Goal: Task Accomplishment & Management: Manage account settings

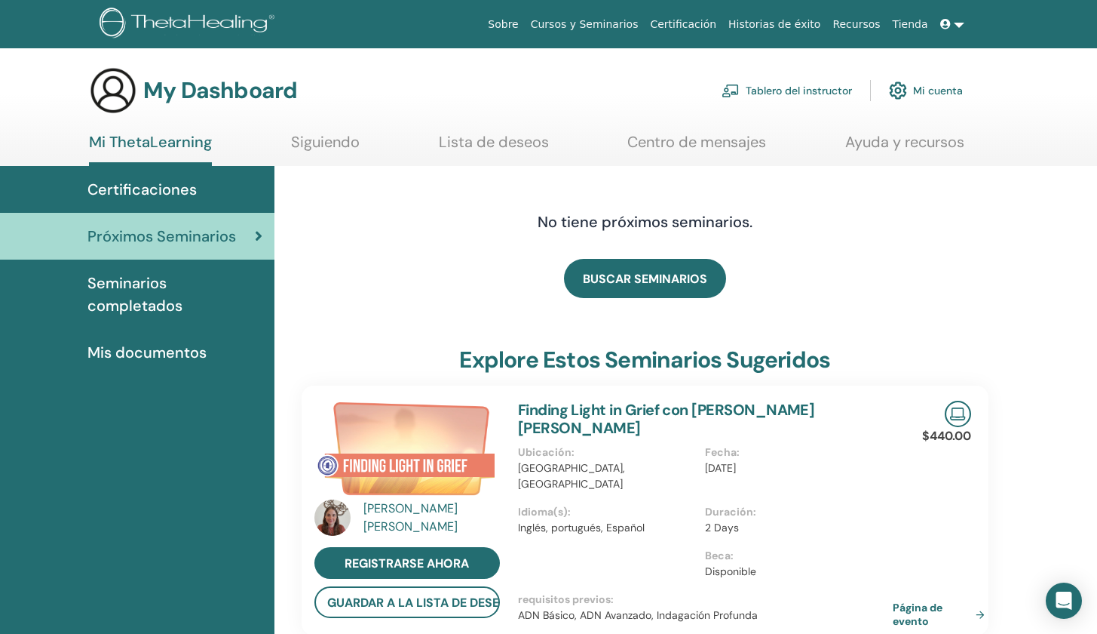
click at [776, 90] on link "Tablero del instructor" at bounding box center [787, 90] width 130 height 33
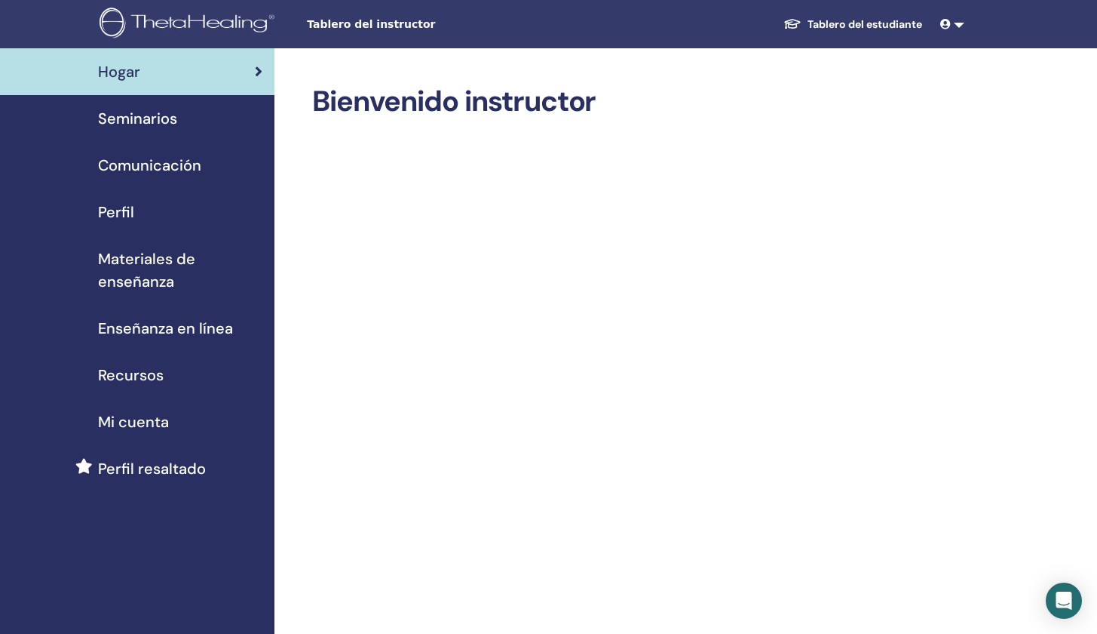
click at [152, 120] on span "Seminarios" at bounding box center [137, 118] width 79 height 23
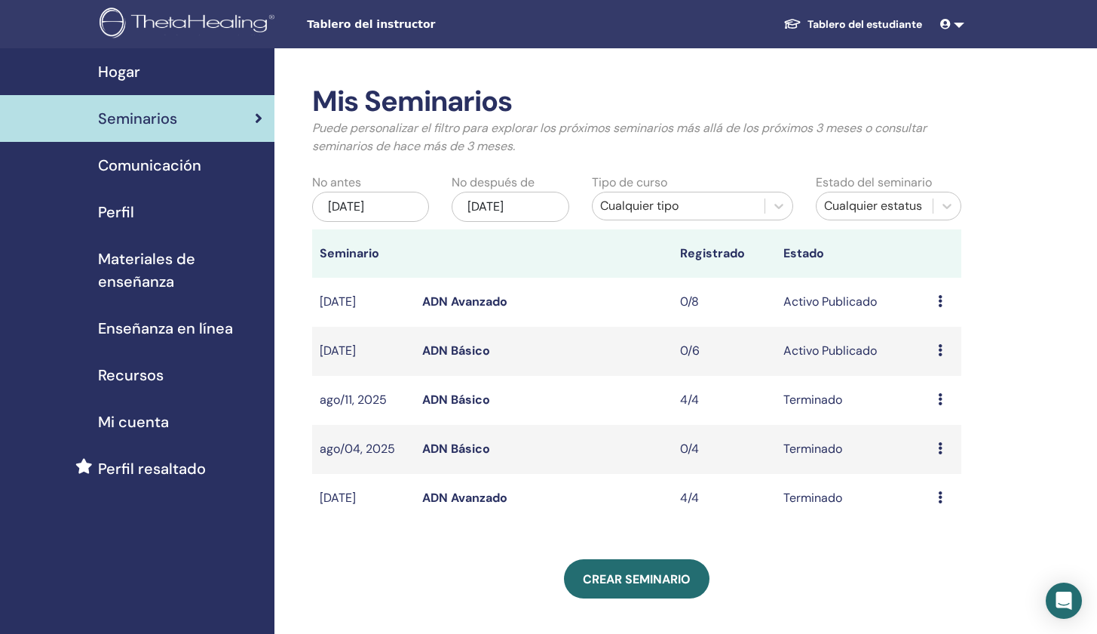
click at [934, 347] on td "Avance Editar asistentes Cancelar" at bounding box center [946, 351] width 31 height 49
click at [937, 346] on td "Avance Editar asistentes Cancelar" at bounding box center [946, 351] width 31 height 49
click at [441, 348] on link "ADN Básico" at bounding box center [456, 350] width 68 height 16
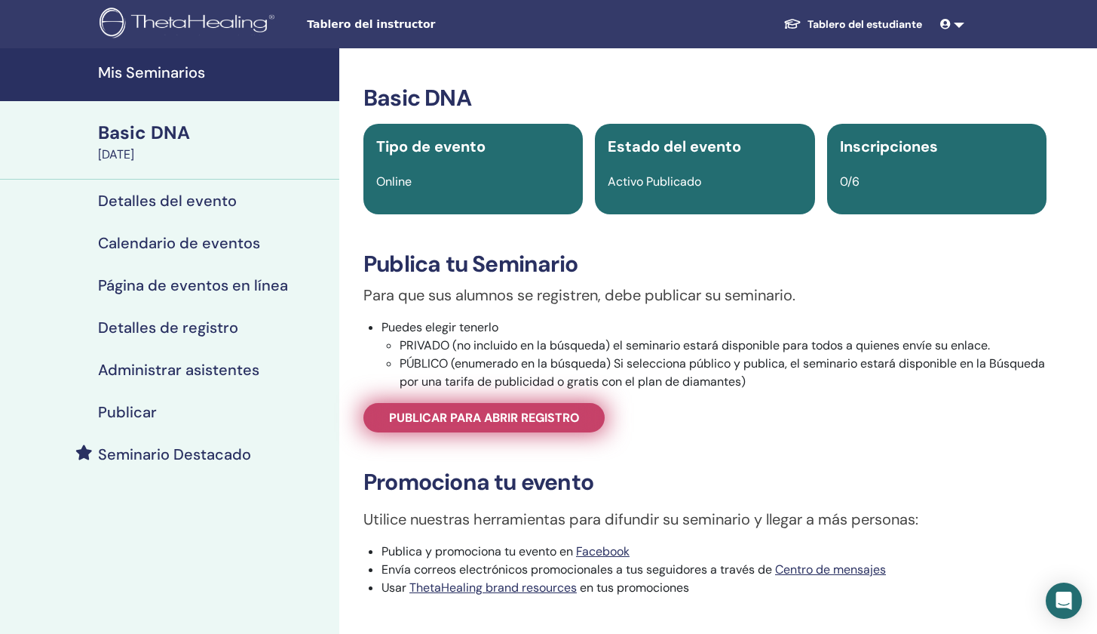
click at [424, 419] on span "Publicar para abrir registro" at bounding box center [484, 418] width 191 height 16
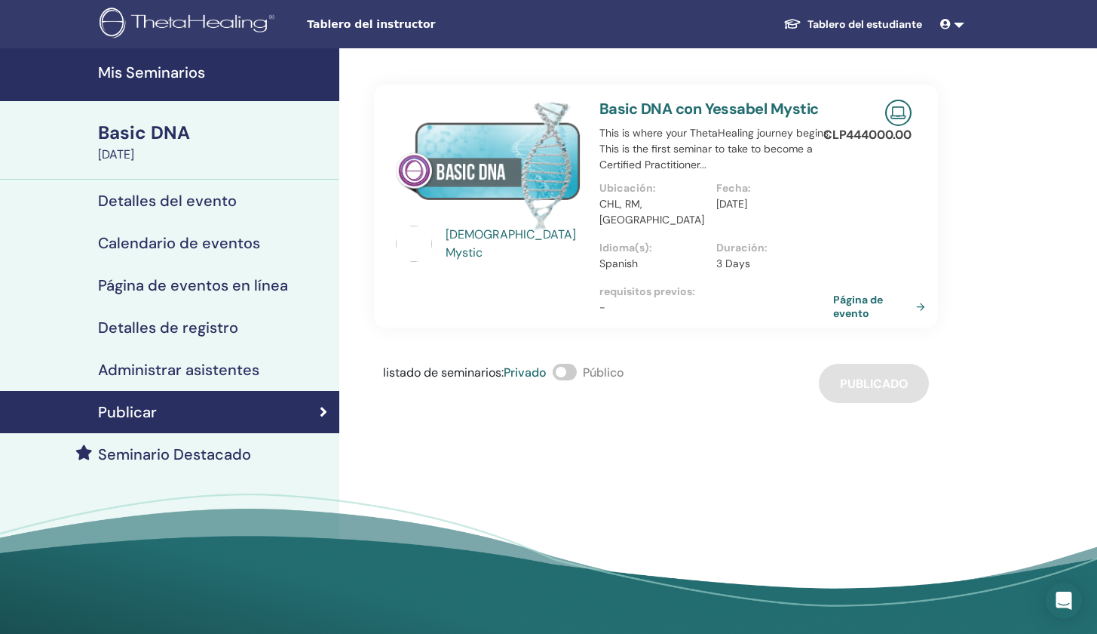
click at [575, 364] on span at bounding box center [565, 372] width 24 height 17
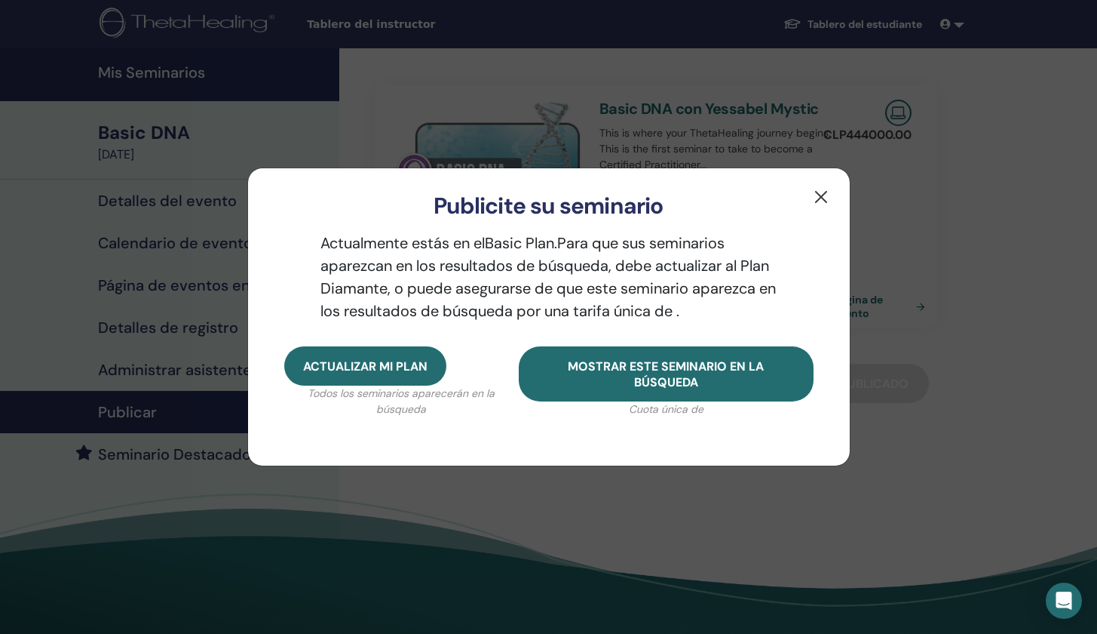
click at [820, 194] on button "button" at bounding box center [821, 197] width 24 height 24
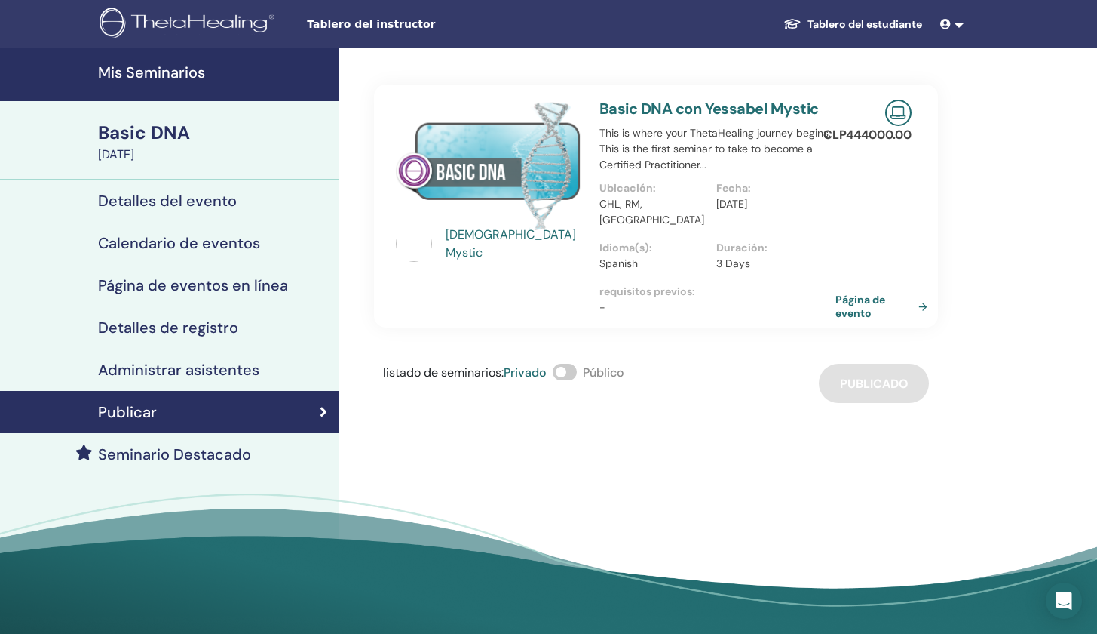
click at [859, 293] on link "Página de evento" at bounding box center [885, 306] width 98 height 27
